Goal: Use online tool/utility: Utilize a website feature to perform a specific function

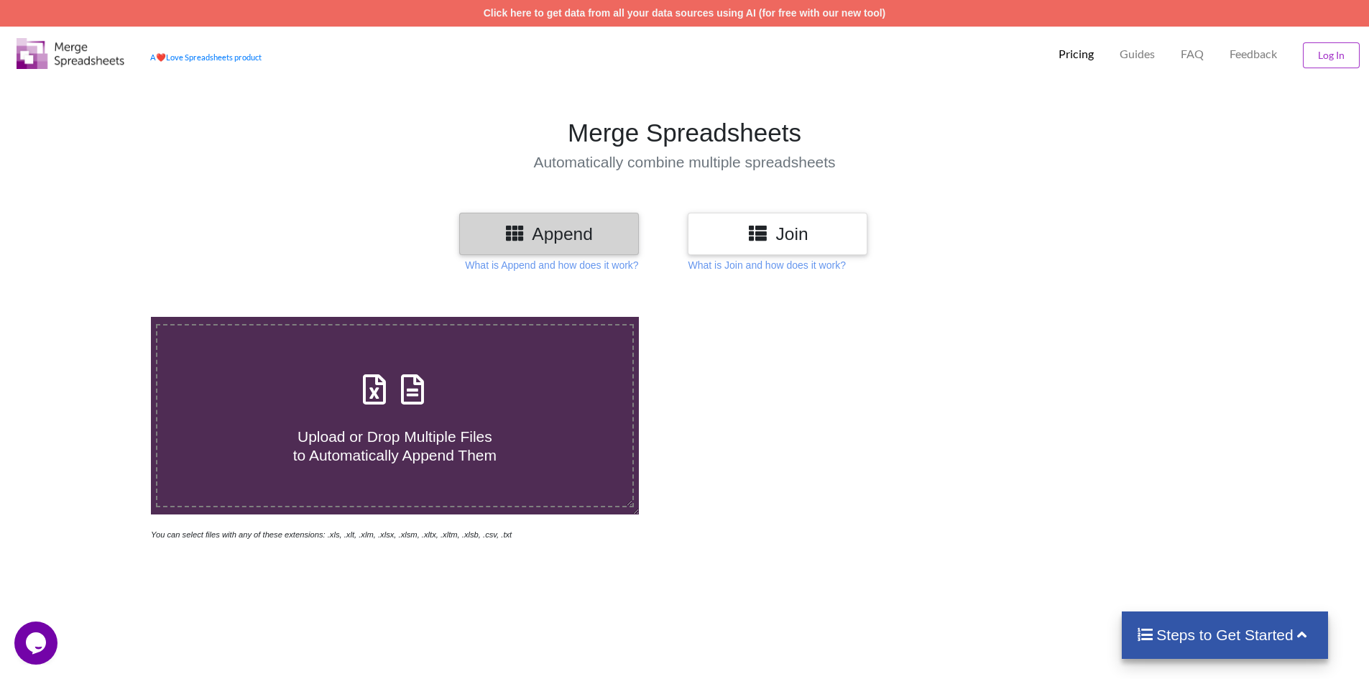
click at [374, 397] on icon at bounding box center [374, 382] width 36 height 30
click at [98, 317] on input "Upload or Drop Multiple Files to Automatically Append Them" at bounding box center [98, 317] width 0 height 0
type input "C:\fakepath\E4.xlsx"
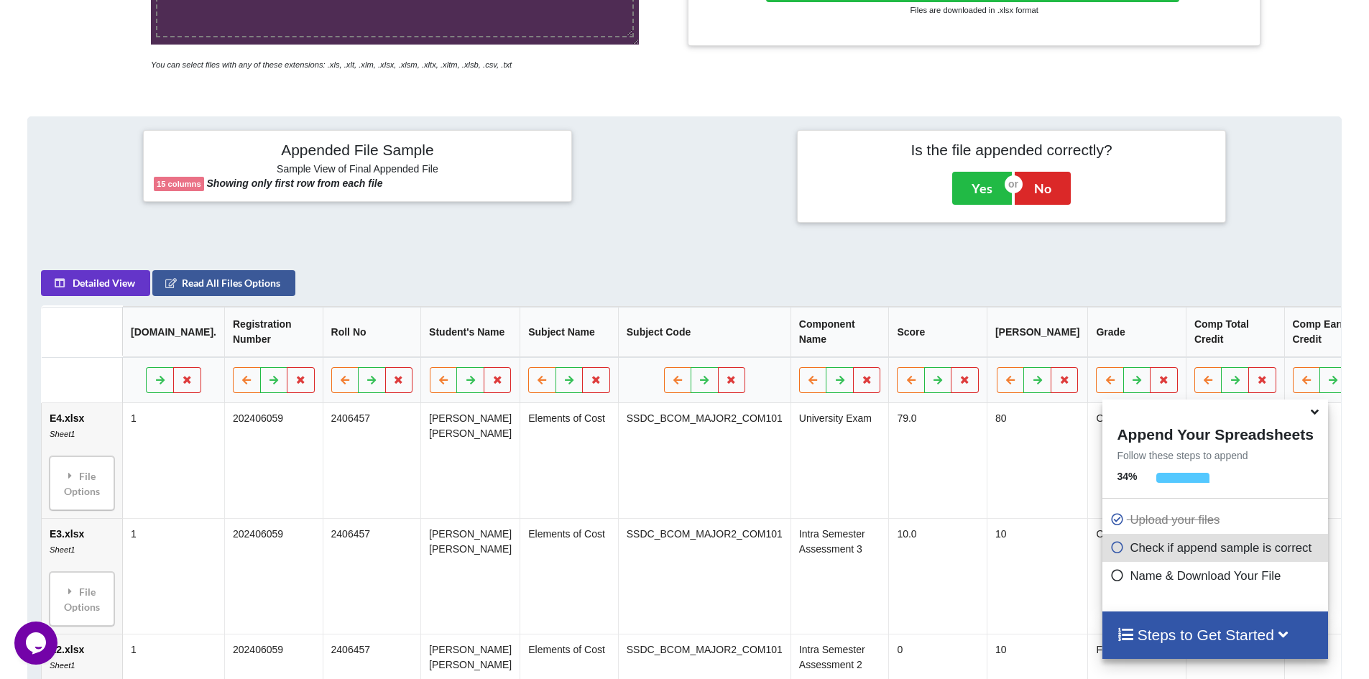
scroll to position [299, 0]
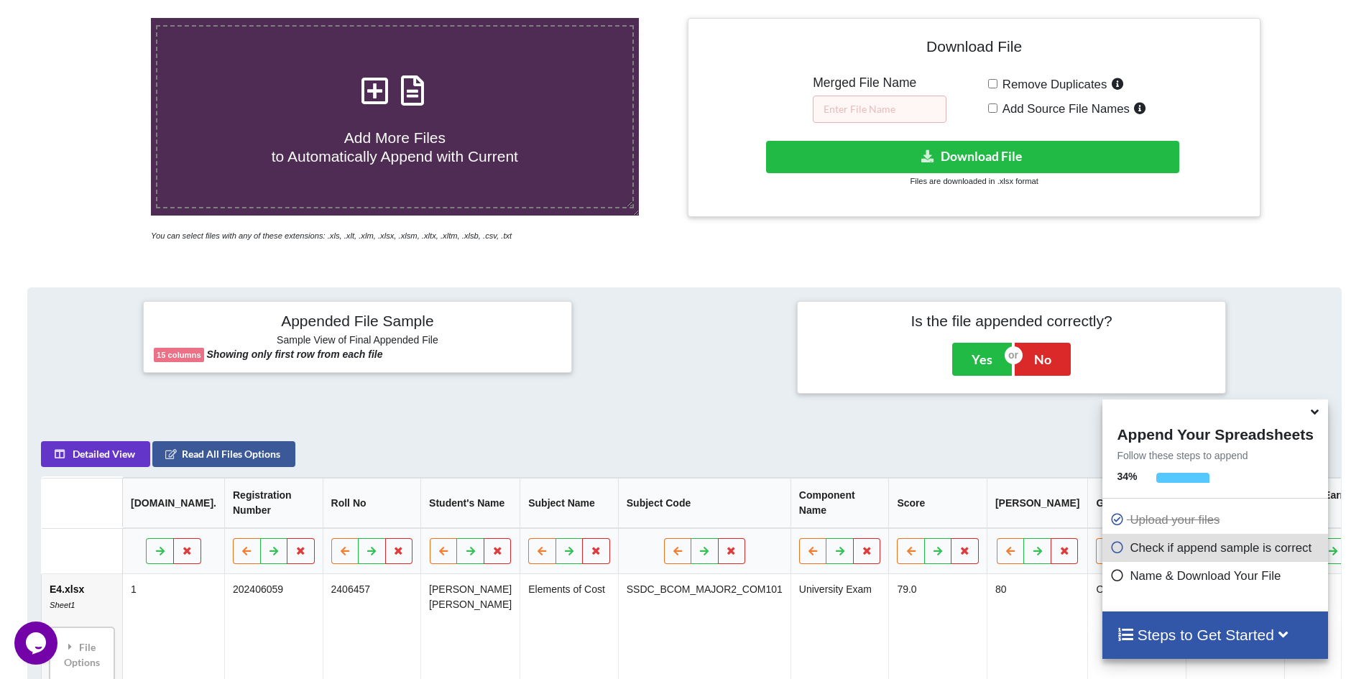
click at [994, 81] on input "Remove Duplicates" at bounding box center [992, 83] width 9 height 9
checkbox input "true"
click at [843, 111] on input "text" at bounding box center [880, 109] width 134 height 27
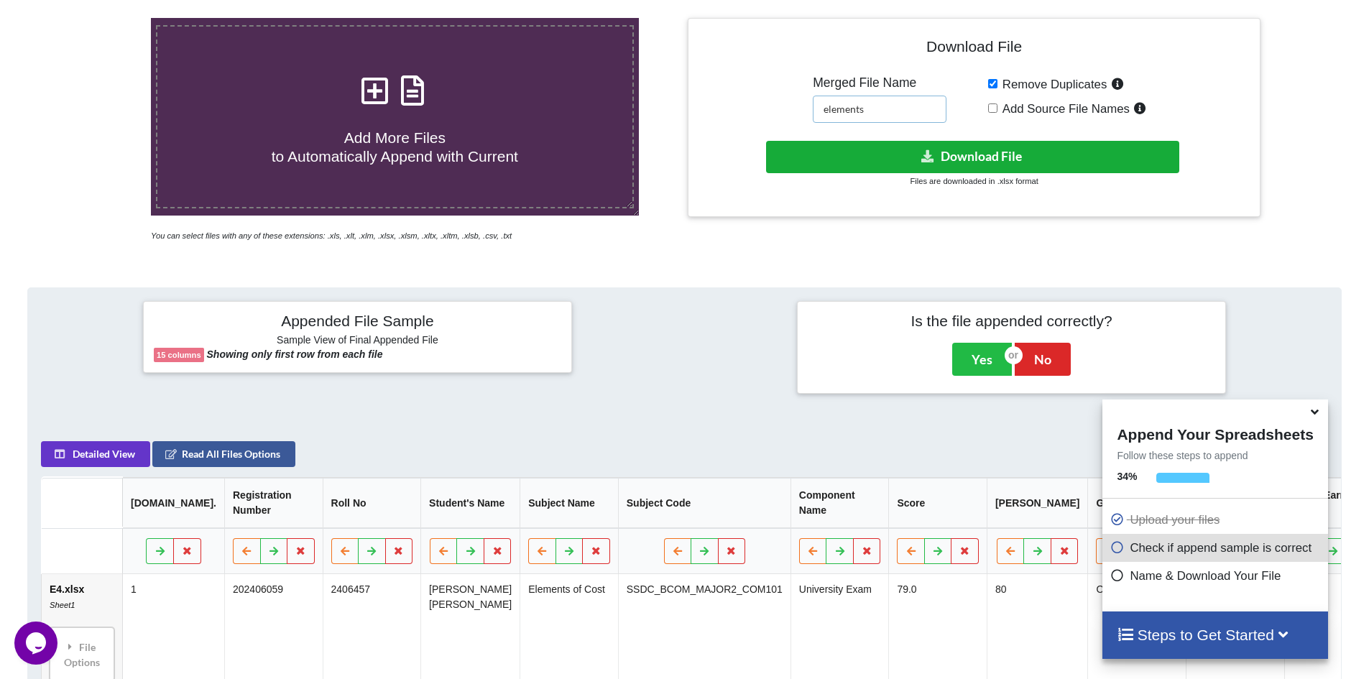
type input "elements"
click at [920, 151] on button "Download File" at bounding box center [972, 157] width 413 height 32
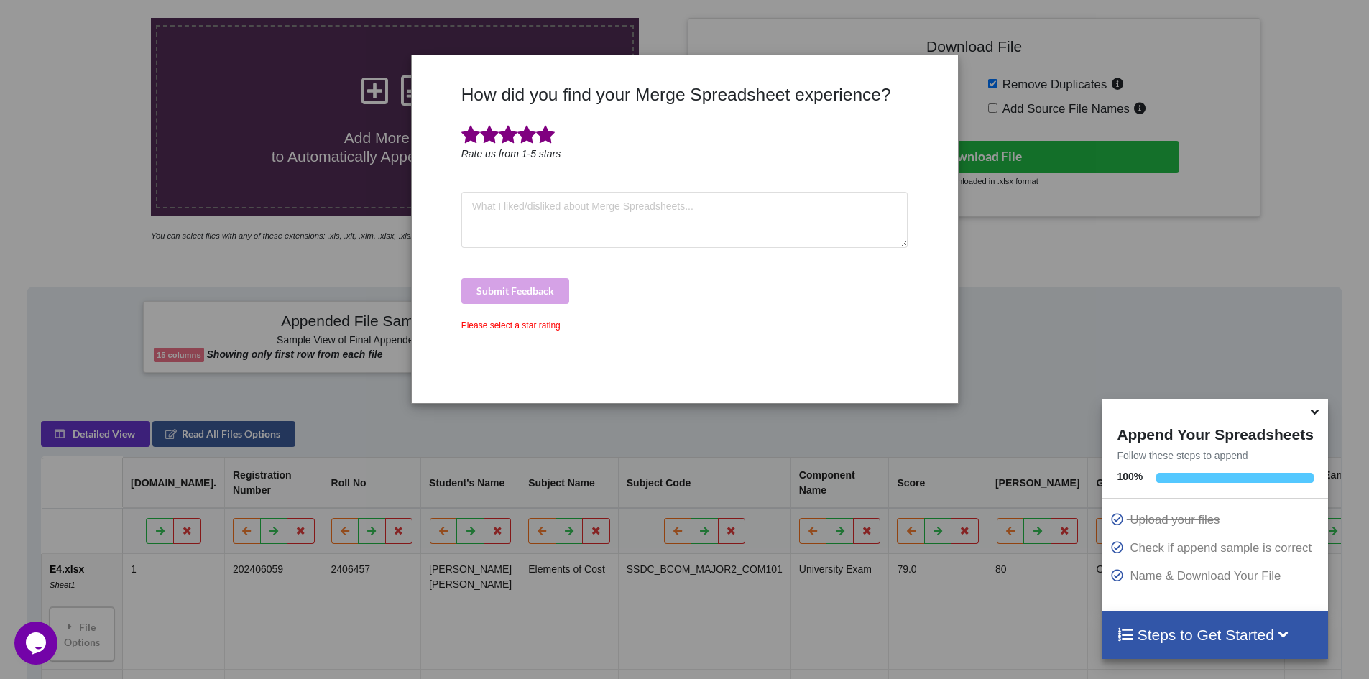
click at [545, 134] on span at bounding box center [545, 135] width 19 height 20
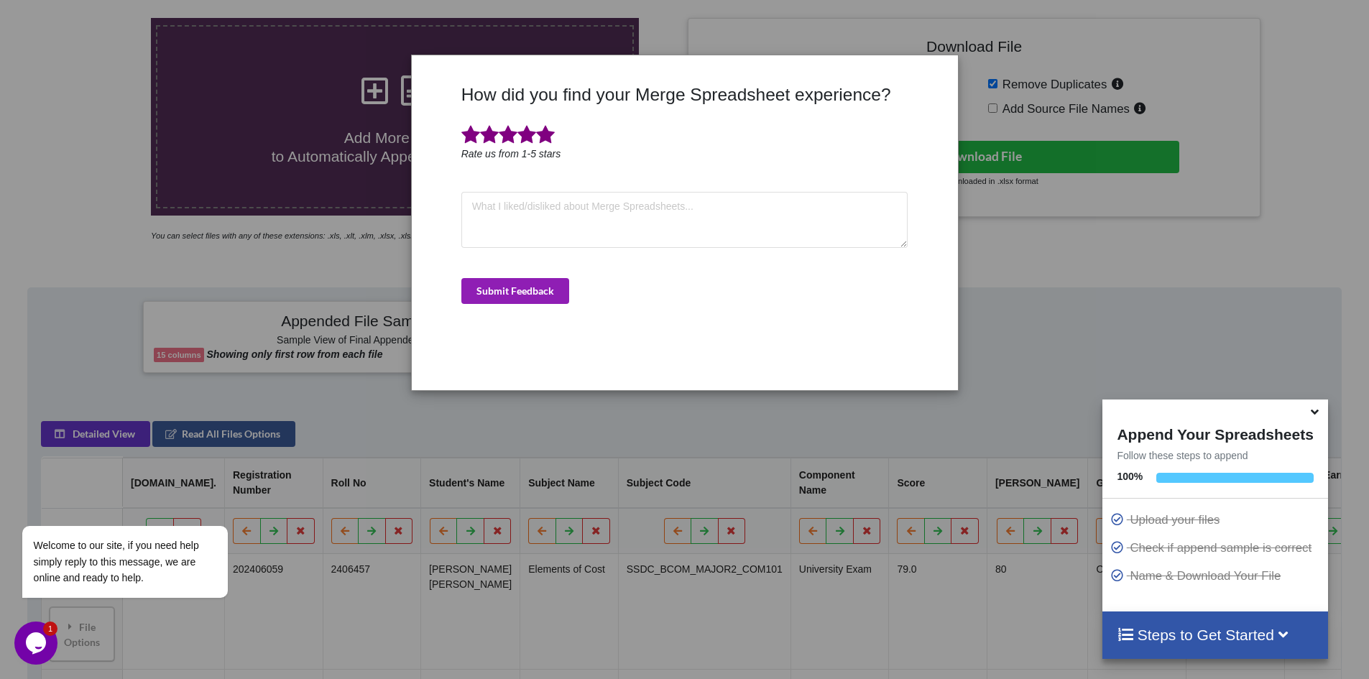
click at [506, 290] on button "Submit Feedback" at bounding box center [515, 291] width 108 height 26
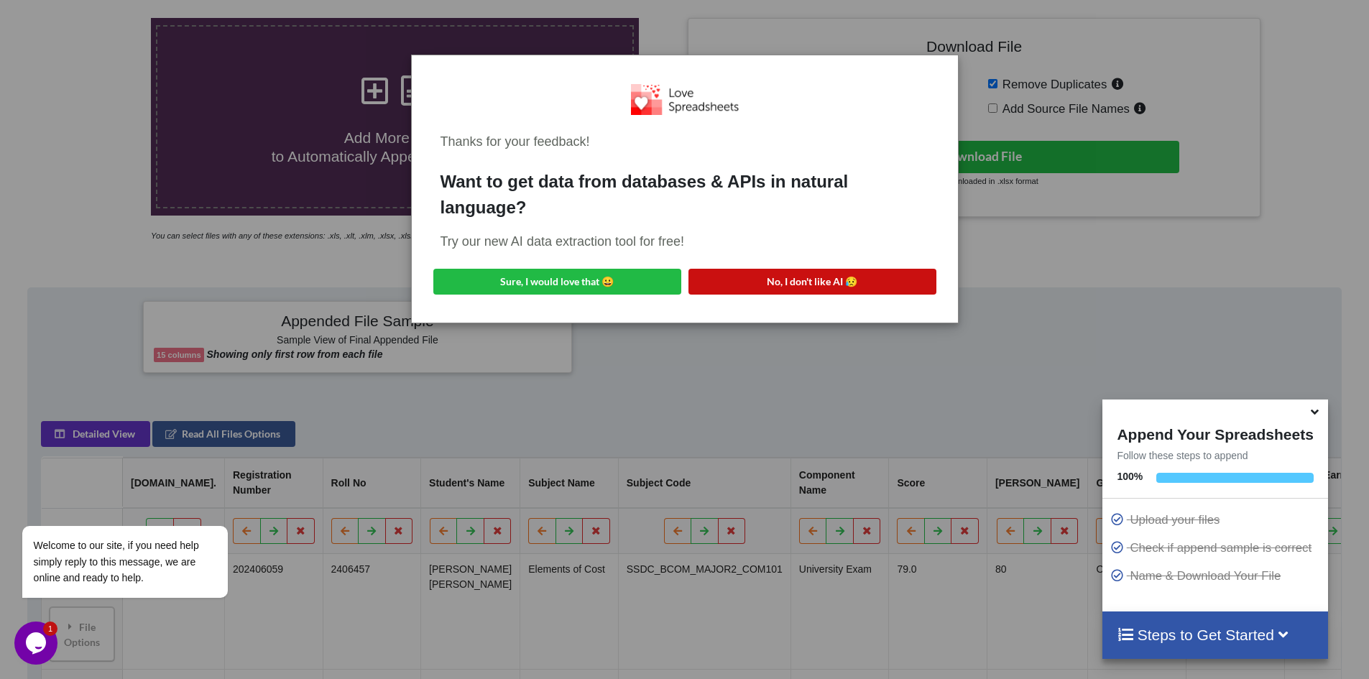
click at [799, 280] on button "No, I don't like AI 😥" at bounding box center [812, 282] width 248 height 26
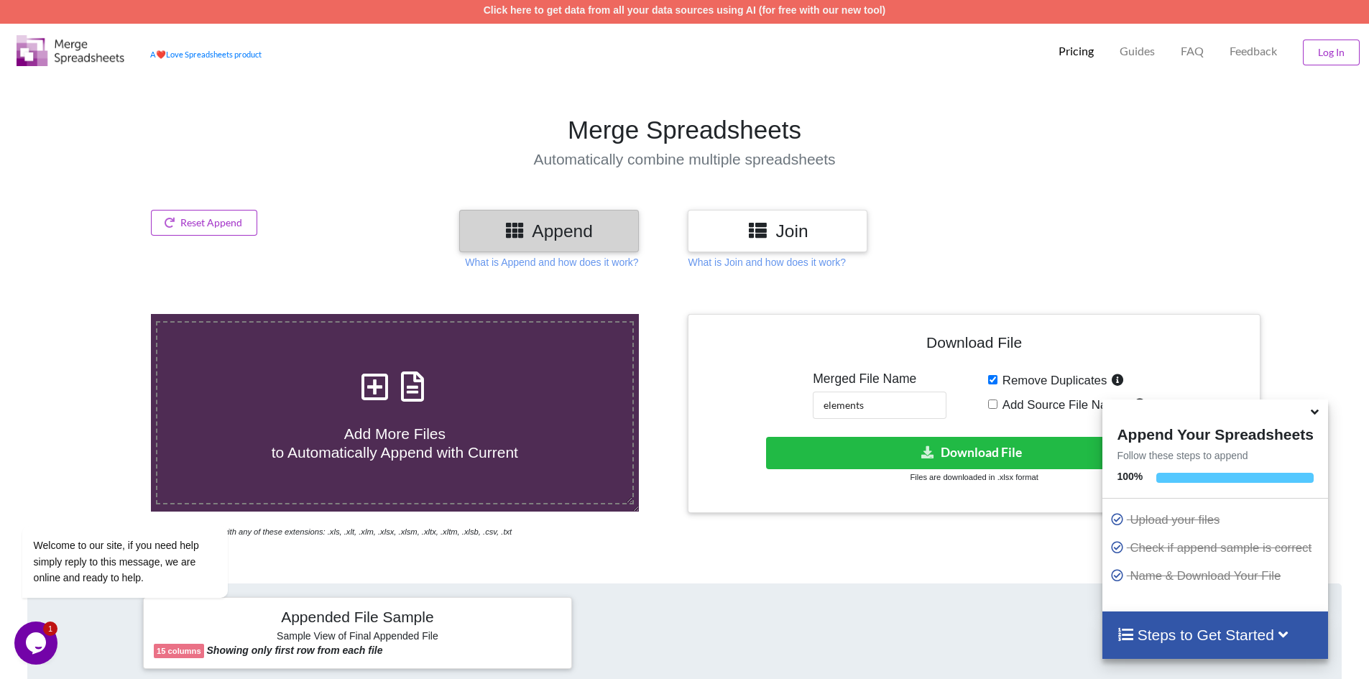
scroll to position [0, 0]
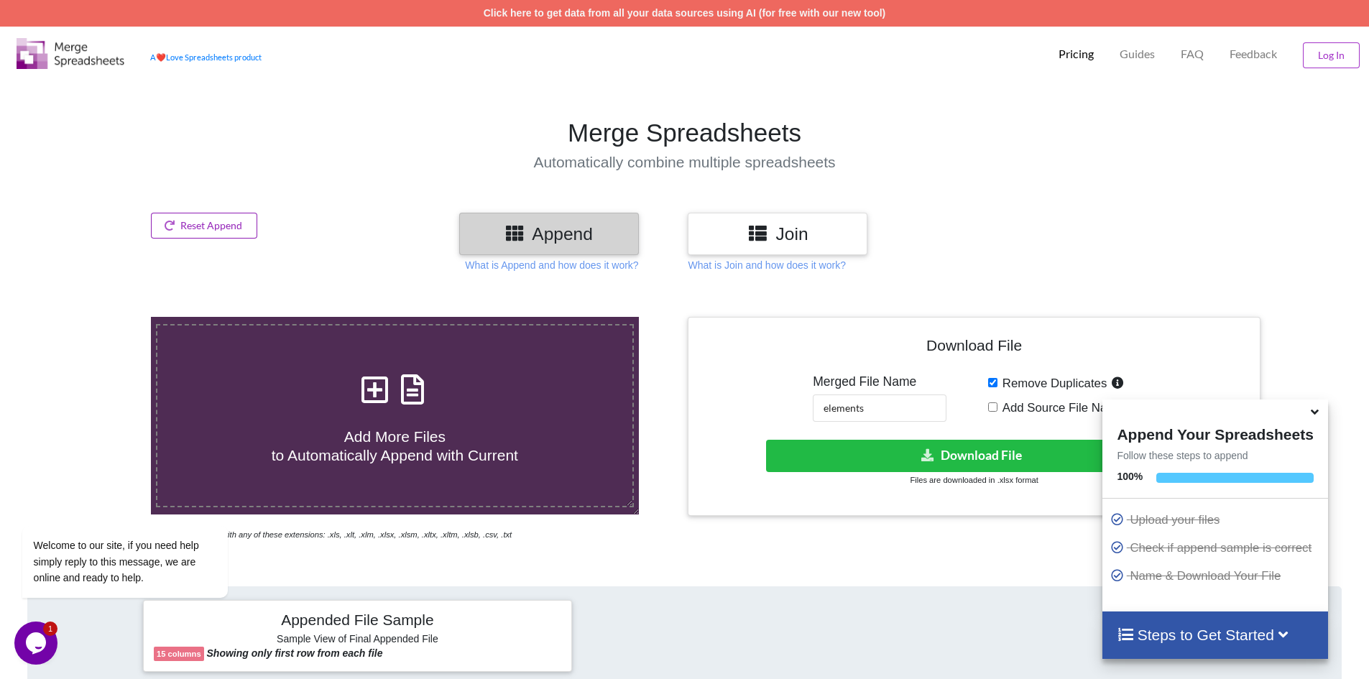
click at [206, 213] on button "Reset Append" at bounding box center [204, 226] width 106 height 26
click at [167, 150] on button "Reset Append" at bounding box center [165, 157] width 92 height 26
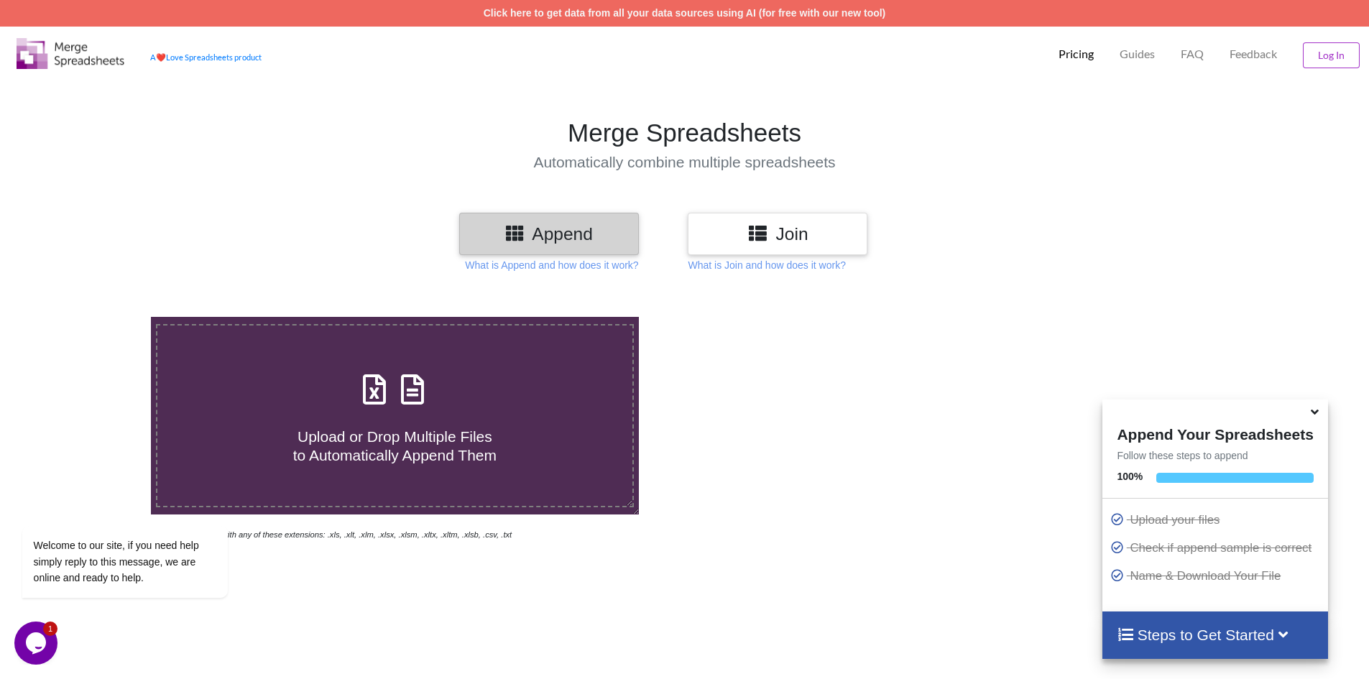
click at [369, 388] on icon at bounding box center [374, 382] width 36 height 30
click at [98, 317] on input "Upload or Drop Multiple Files to Automatically Append Them" at bounding box center [98, 317] width 0 height 0
type input "C:\fakepath\f4.xlsx"
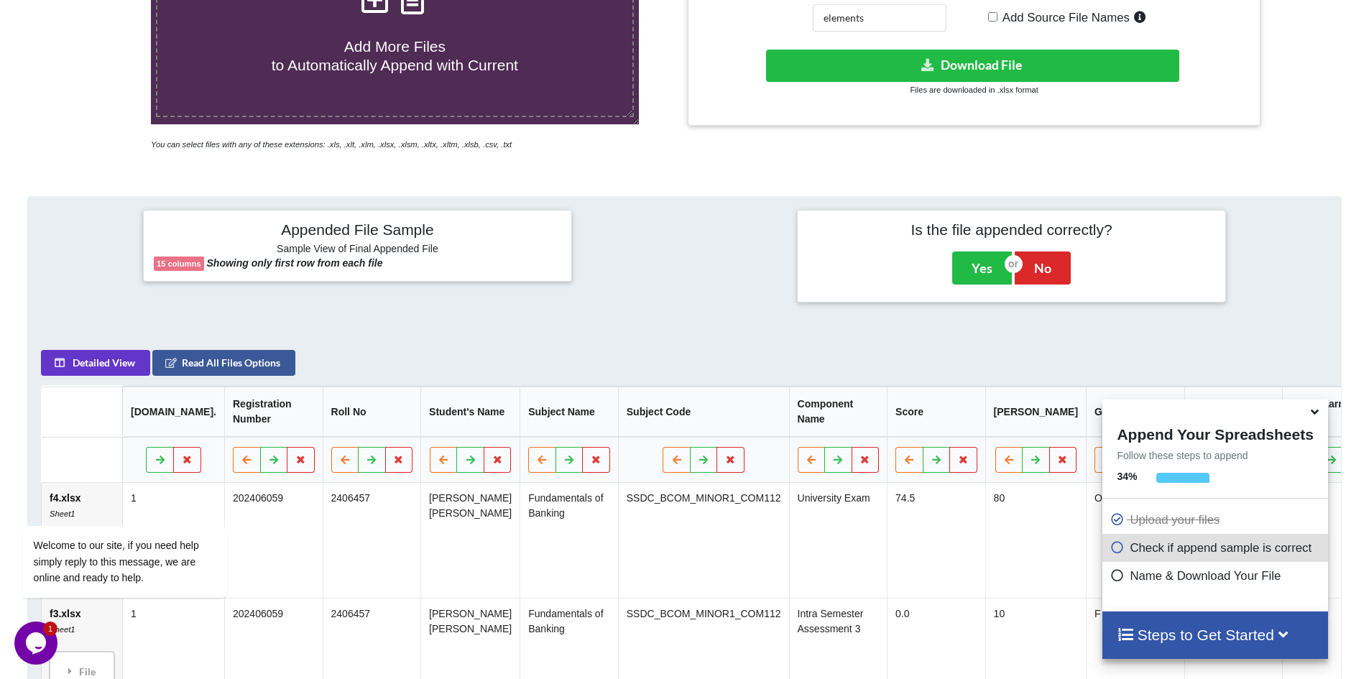
scroll to position [371, 0]
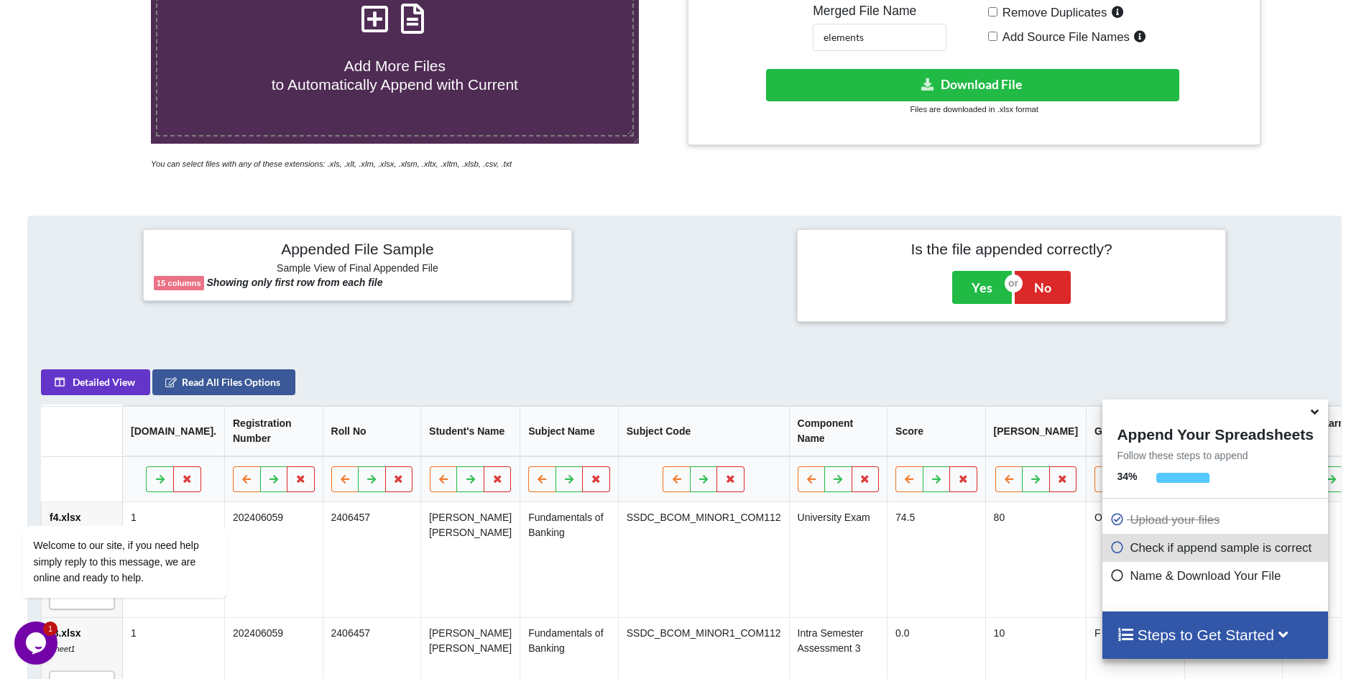
click at [994, 18] on div "Remove Duplicates Add Source File Names" at bounding box center [1119, 26] width 262 height 47
click at [992, 14] on input "Remove Duplicates" at bounding box center [992, 11] width 9 height 9
checkbox input "true"
click at [974, 77] on button "Download File" at bounding box center [972, 85] width 413 height 32
